Goal: Ask a question

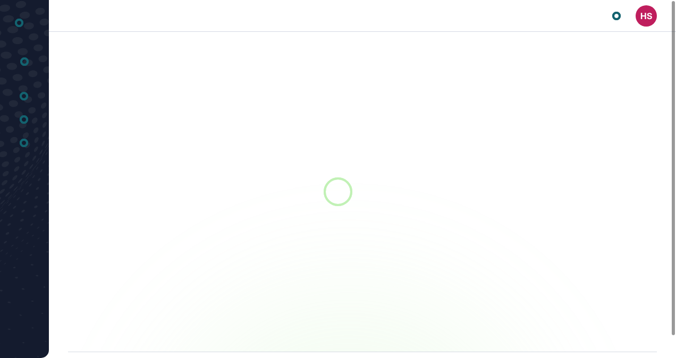
scroll to position [1, 1]
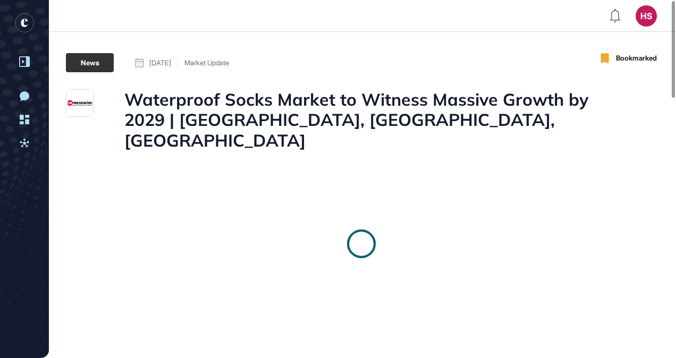
click at [19, 58] on icon at bounding box center [24, 61] width 11 height 11
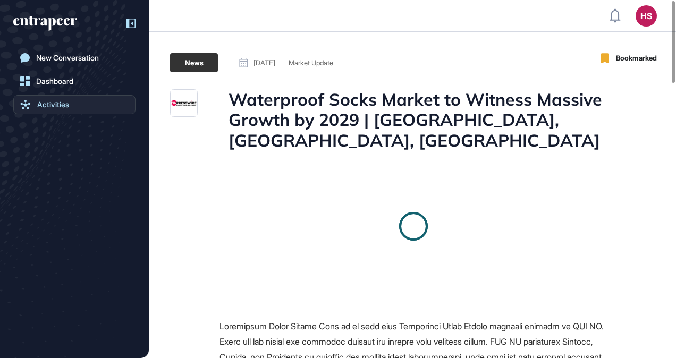
click at [52, 102] on div "Activities" at bounding box center [53, 104] width 32 height 9
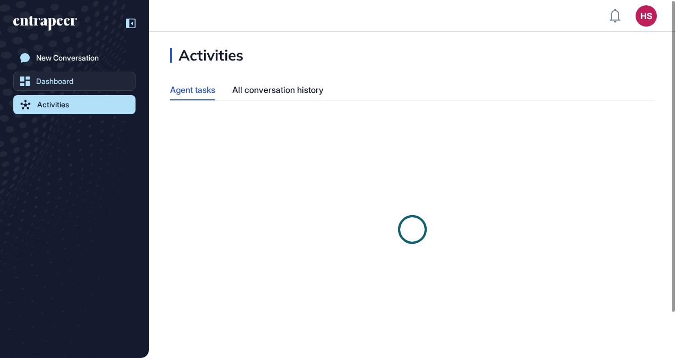
click at [57, 83] on div "Dashboard" at bounding box center [54, 81] width 37 height 9
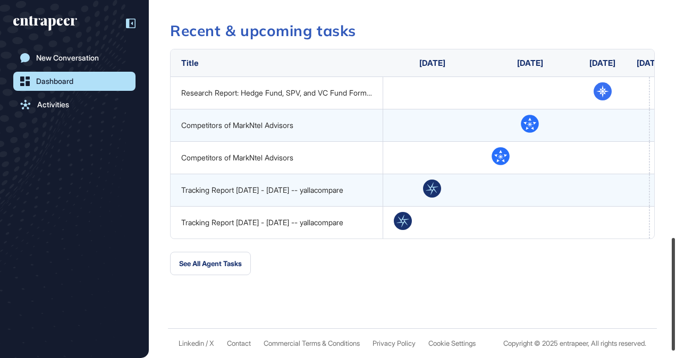
scroll to position [749, 0]
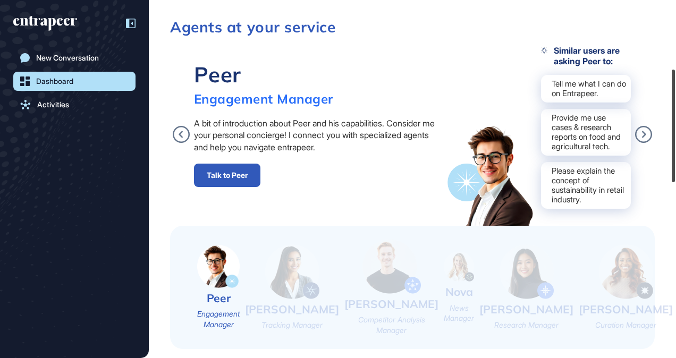
drag, startPoint x: 676, startPoint y: 18, endPoint x: 676, endPoint y: 51, distance: 32.4
click at [676, 68] on html "HS Dashboard Profile My Content Request More Data [DATE] Good morning, Hande. N…" at bounding box center [338, 179] width 676 height 358
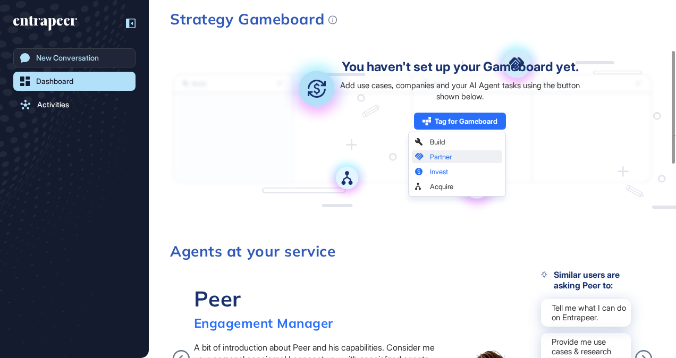
click at [82, 60] on div "New Conversation" at bounding box center [67, 58] width 63 height 9
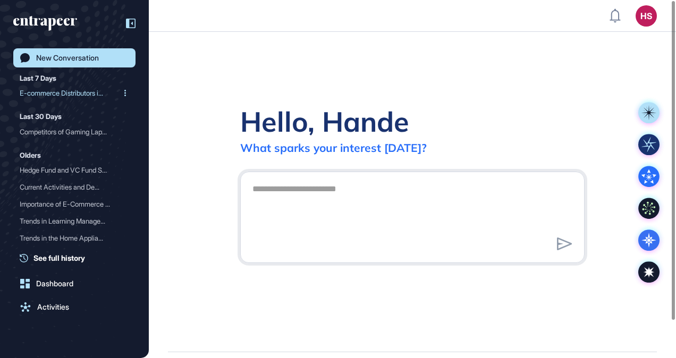
click at [64, 92] on div "E-commerce Distributors i..." at bounding box center [70, 93] width 101 height 17
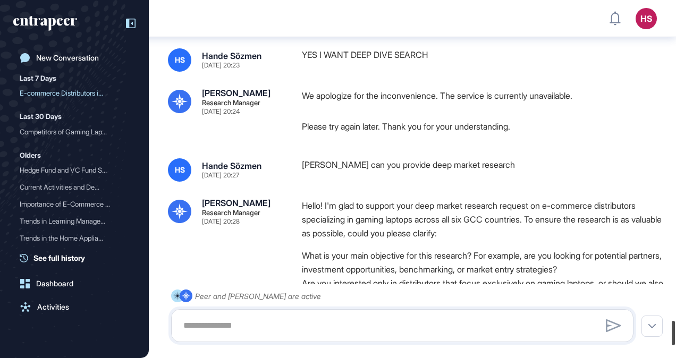
scroll to position [4913, 0]
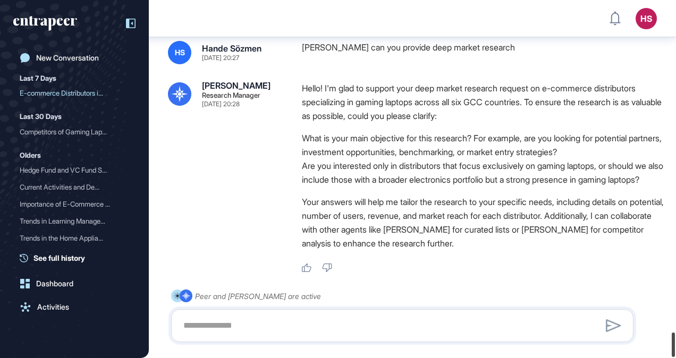
drag, startPoint x: 676, startPoint y: 20, endPoint x: 677, endPoint y: 386, distance: 365.3
click at [676, 358] on html "HS Dashboard Profile My Content Request More Data New Conversation Last 7 Days …" at bounding box center [338, 179] width 676 height 358
